Goal: Subscribe to service/newsletter

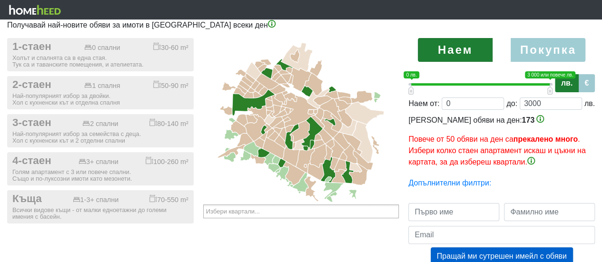
click at [565, 55] on label "Покупка" at bounding box center [548, 50] width 75 height 24
radio input "true"
type input "0;2000000"
type input "2000000"
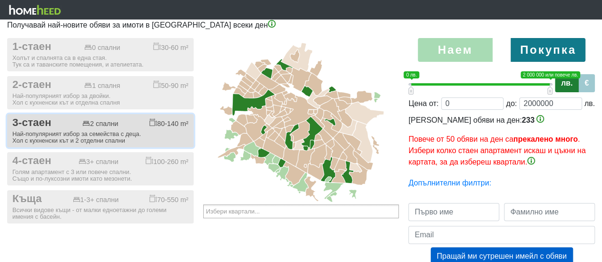
click at [90, 138] on div "Най-популярният избор за семейства с деца. Хол с кухненски кът и 2 отделни спал…" at bounding box center [100, 137] width 176 height 13
checkbox input "true"
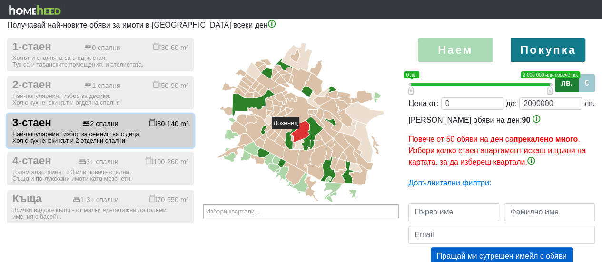
click at [304, 133] on icon at bounding box center [300, 131] width 19 height 21
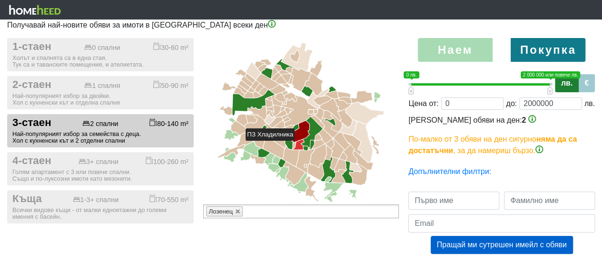
click at [299, 145] on icon at bounding box center [298, 145] width 11 height 10
click at [295, 145] on icon at bounding box center [294, 145] width 2 height 6
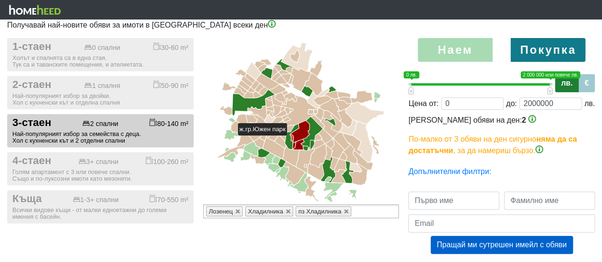
click at [291, 140] on icon at bounding box center [291, 138] width 3 height 6
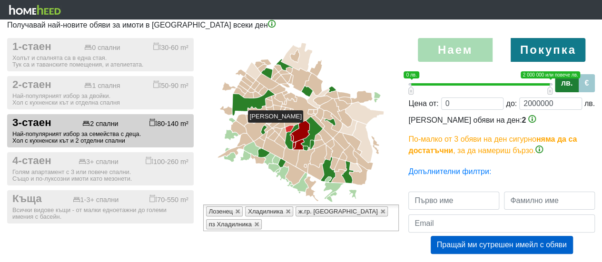
click at [289, 127] on icon at bounding box center [290, 129] width 8 height 7
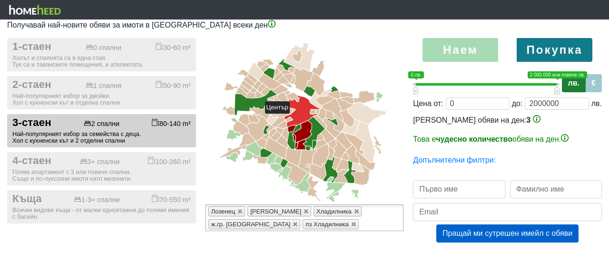
click at [294, 118] on icon at bounding box center [302, 111] width 36 height 31
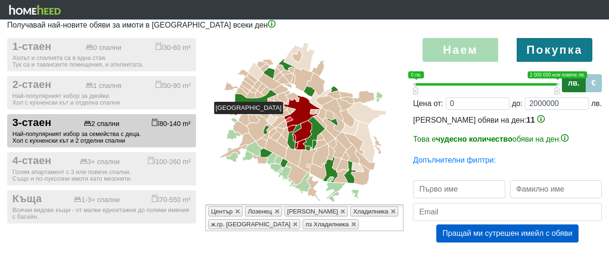
click at [288, 119] on icon at bounding box center [289, 120] width 7 height 5
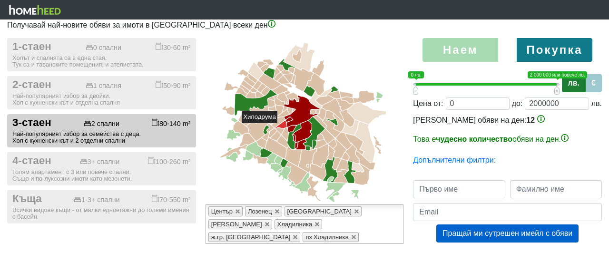
click at [282, 128] on icon at bounding box center [281, 125] width 12 height 8
click at [281, 133] on icon at bounding box center [280, 131] width 8 height 7
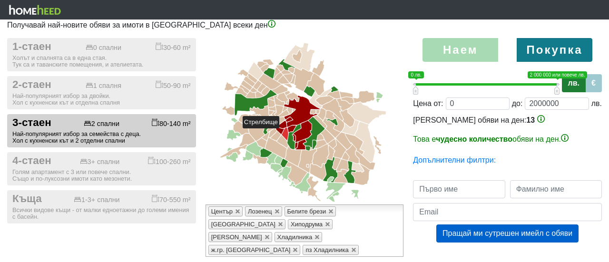
click at [284, 133] on icon at bounding box center [285, 134] width 7 height 13
click at [282, 139] on icon at bounding box center [282, 142] width 11 height 13
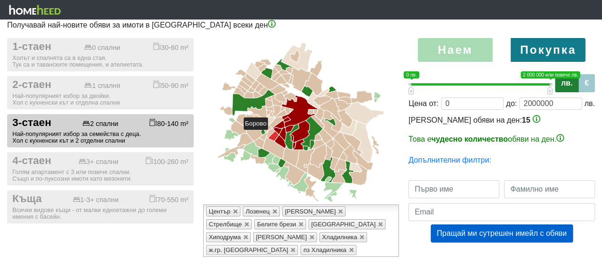
click at [272, 134] on icon at bounding box center [273, 136] width 10 height 10
click at [274, 125] on icon at bounding box center [275, 122] width 13 height 10
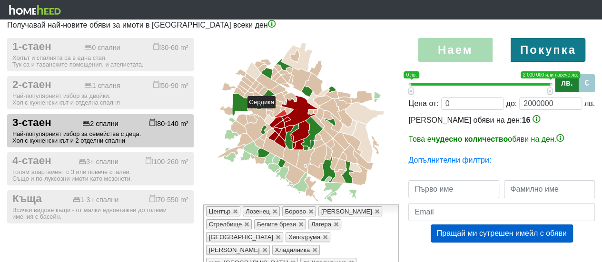
click at [280, 113] on icon at bounding box center [281, 114] width 12 height 8
click at [286, 110] on icon at bounding box center [287, 111] width 5 height 7
click at [292, 109] on icon at bounding box center [291, 110] width 3 height 3
click at [283, 109] on icon at bounding box center [282, 109] width 5 height 5
click at [276, 109] on icon at bounding box center [276, 111] width 9 height 11
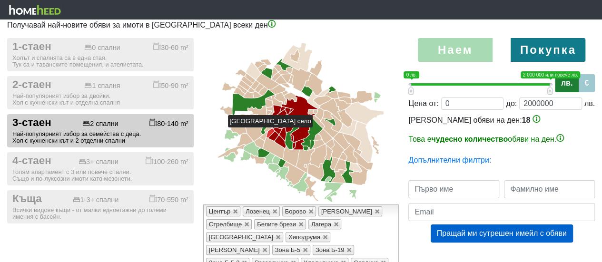
click at [272, 132] on icon at bounding box center [271, 132] width 8 height 9
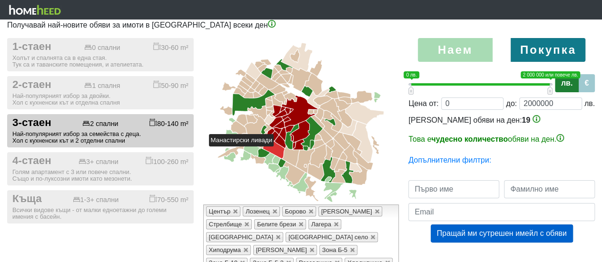
click at [278, 151] on icon at bounding box center [273, 148] width 21 height 21
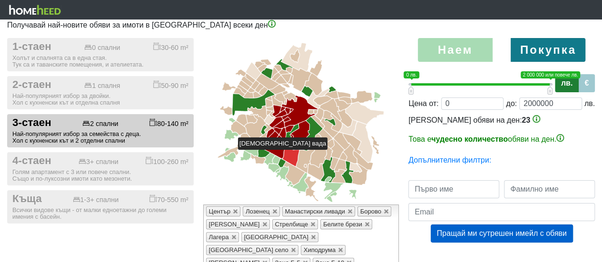
click at [288, 154] on icon at bounding box center [291, 157] width 17 height 20
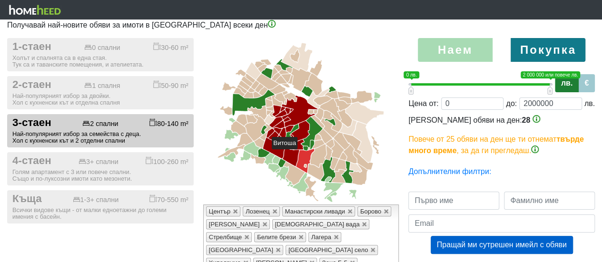
click at [302, 154] on icon at bounding box center [305, 161] width 18 height 24
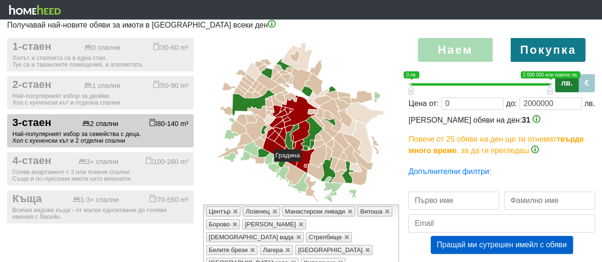
click at [306, 166] on icon at bounding box center [305, 166] width 2 height 3
click at [311, 168] on icon at bounding box center [316, 172] width 16 height 16
click at [315, 157] on icon at bounding box center [318, 156] width 17 height 23
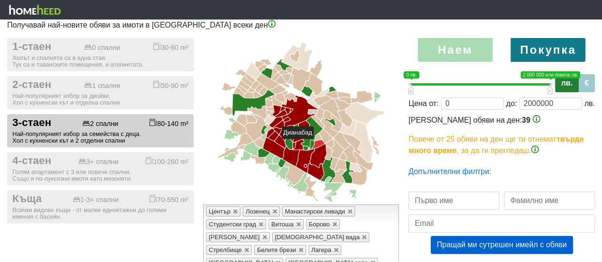
click at [318, 143] on icon at bounding box center [318, 144] width 12 height 9
click at [318, 139] on icon at bounding box center [318, 137] width 7 height 7
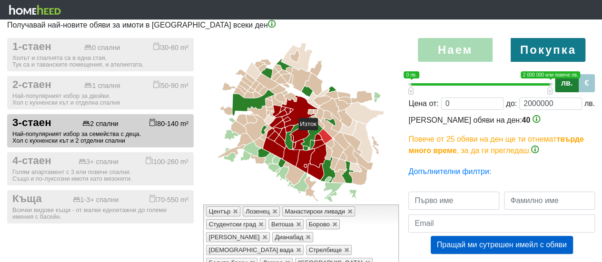
click at [322, 135] on icon at bounding box center [325, 136] width 14 height 14
click at [328, 142] on icon at bounding box center [330, 143] width 9 height 9
click at [327, 154] on icon at bounding box center [329, 153] width 8 height 14
click at [333, 163] on icon at bounding box center [334, 164] width 8 height 12
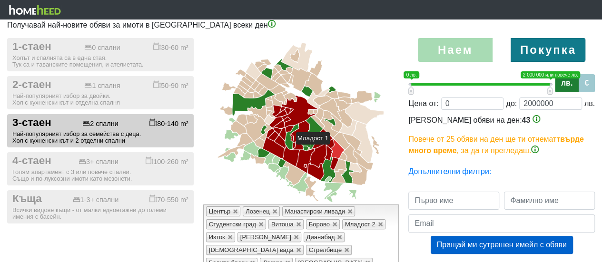
click at [334, 149] on icon at bounding box center [337, 149] width 13 height 20
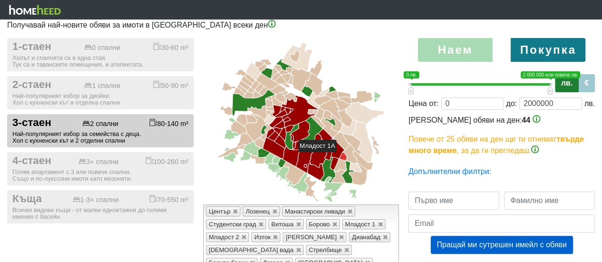
click at [341, 157] on icon at bounding box center [343, 157] width 7 height 8
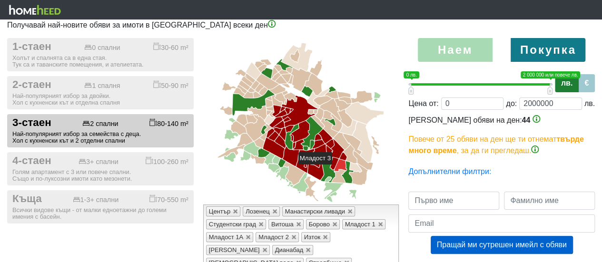
click at [336, 169] on icon at bounding box center [340, 165] width 12 height 12
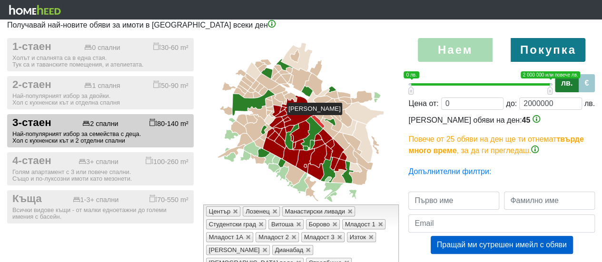
click at [316, 119] on icon at bounding box center [317, 122] width 13 height 13
click at [326, 129] on icon at bounding box center [330, 129] width 18 height 20
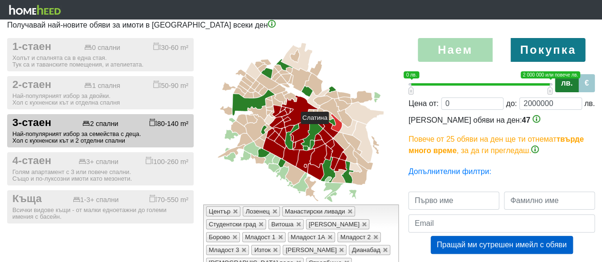
click at [333, 128] on icon at bounding box center [336, 123] width 11 height 18
click at [325, 117] on icon at bounding box center [328, 115] width 10 height 9
click at [315, 110] on icon at bounding box center [315, 112] width 3 height 4
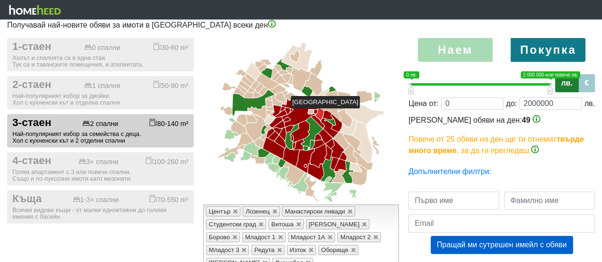
click at [323, 113] on icon at bounding box center [320, 115] width 8 height 12
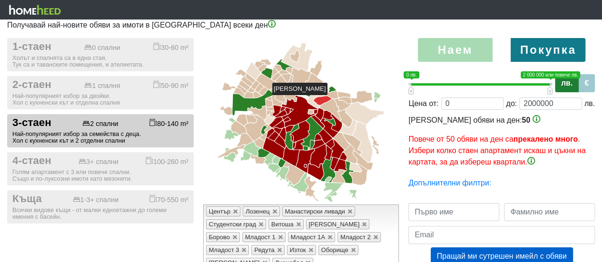
click at [326, 99] on icon at bounding box center [323, 100] width 18 height 9
click at [308, 100] on icon at bounding box center [318, 99] width 22 height 20
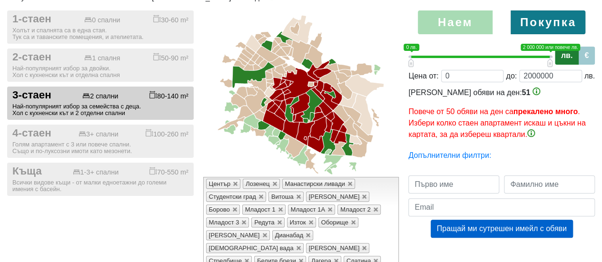
scroll to position [48, 0]
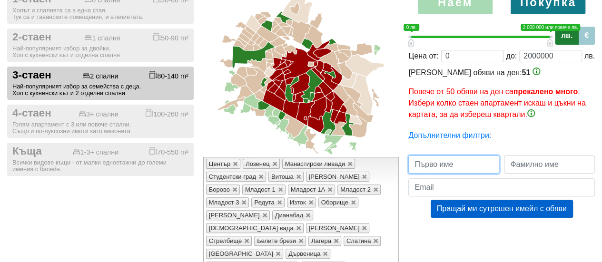
click at [458, 164] on input "text" at bounding box center [453, 165] width 91 height 18
click at [463, 163] on input "text" at bounding box center [453, 165] width 91 height 18
type input "[PERSON_NAME]"
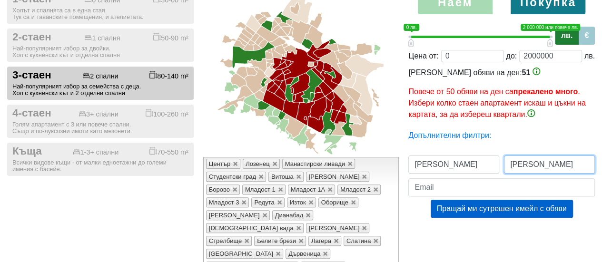
type input "[PERSON_NAME]"
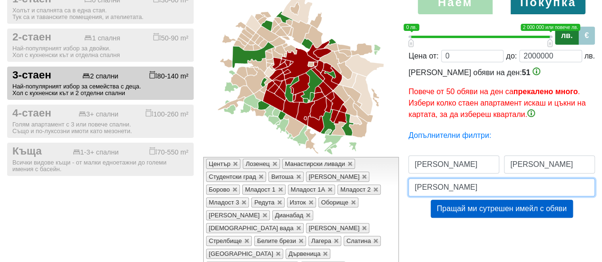
type input "[EMAIL_ADDRESS][DOMAIN_NAME]"
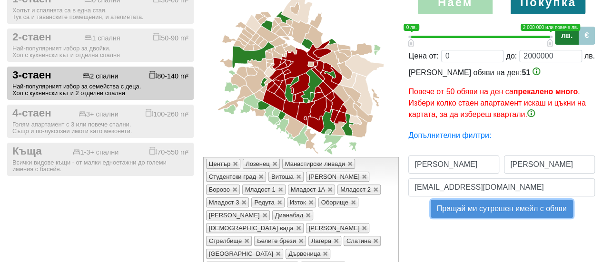
click at [498, 209] on button "Пращай ми сутрешен имейл с обяви" at bounding box center [502, 209] width 142 height 18
